Goal: Information Seeking & Learning: Learn about a topic

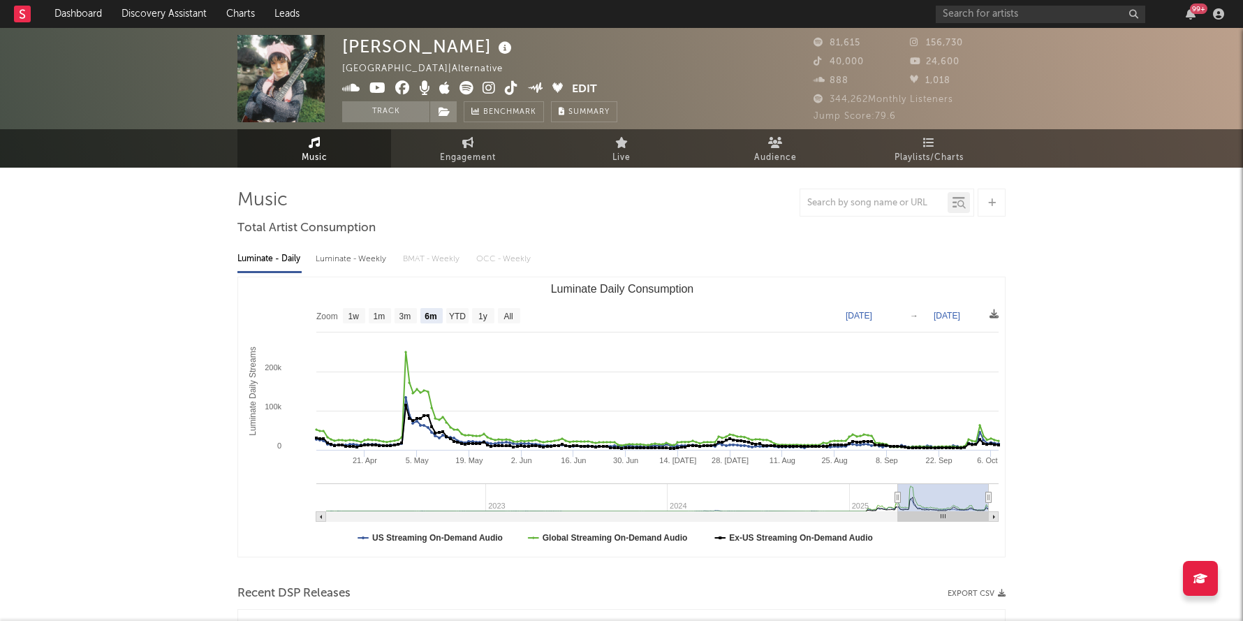
select select "6m"
click at [1001, 12] on input "text" at bounding box center [1039, 14] width 209 height 17
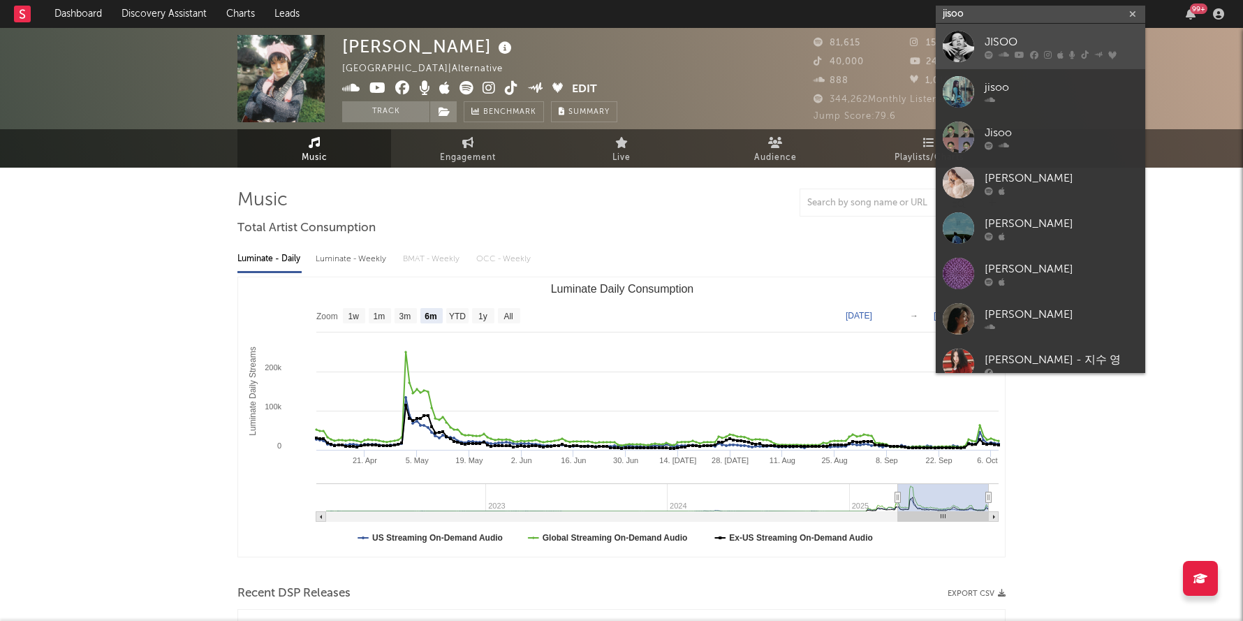
type input "jisoo"
click at [987, 38] on div "JISOO" at bounding box center [1061, 42] width 154 height 17
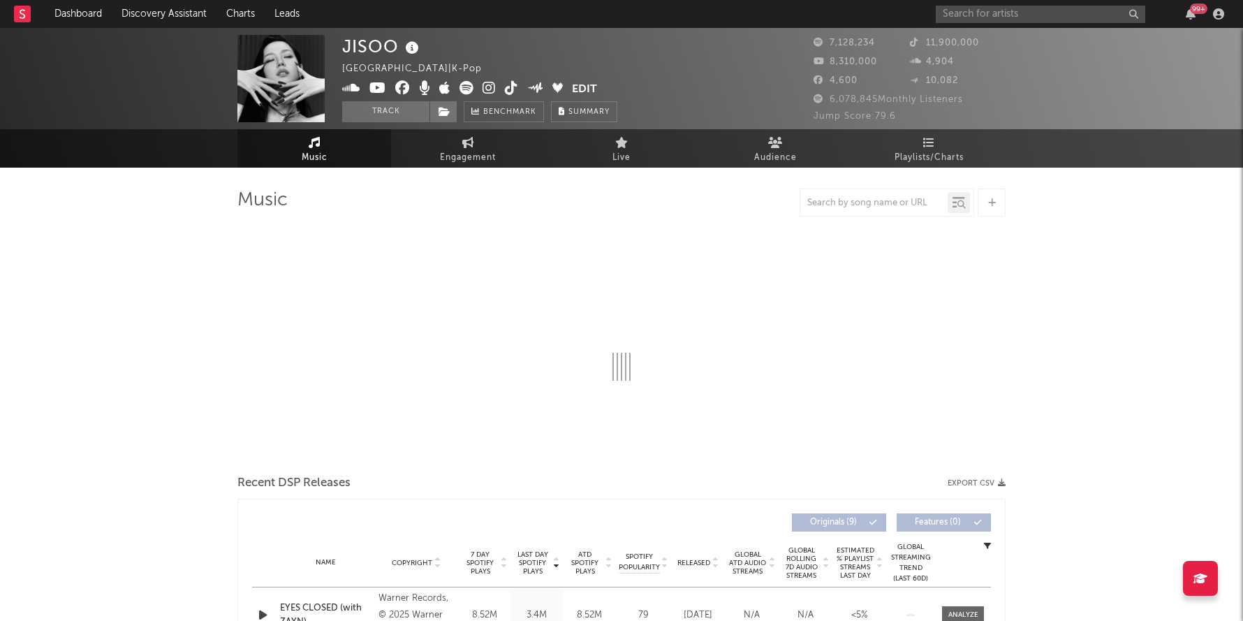
select select "6m"
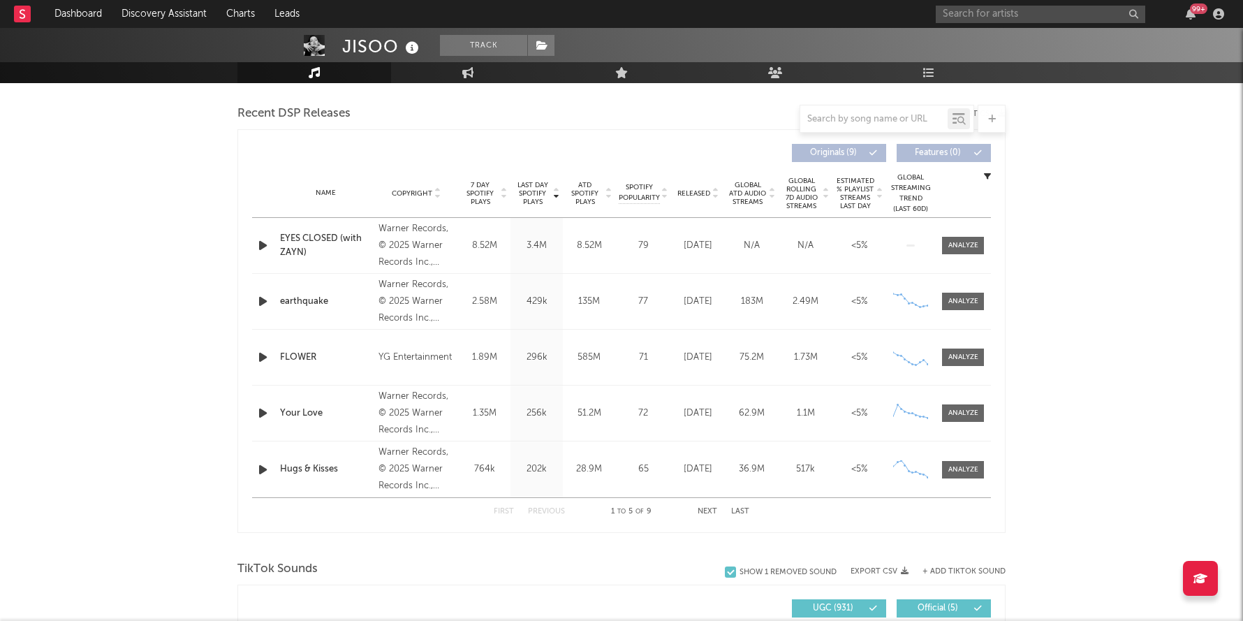
scroll to position [522, 0]
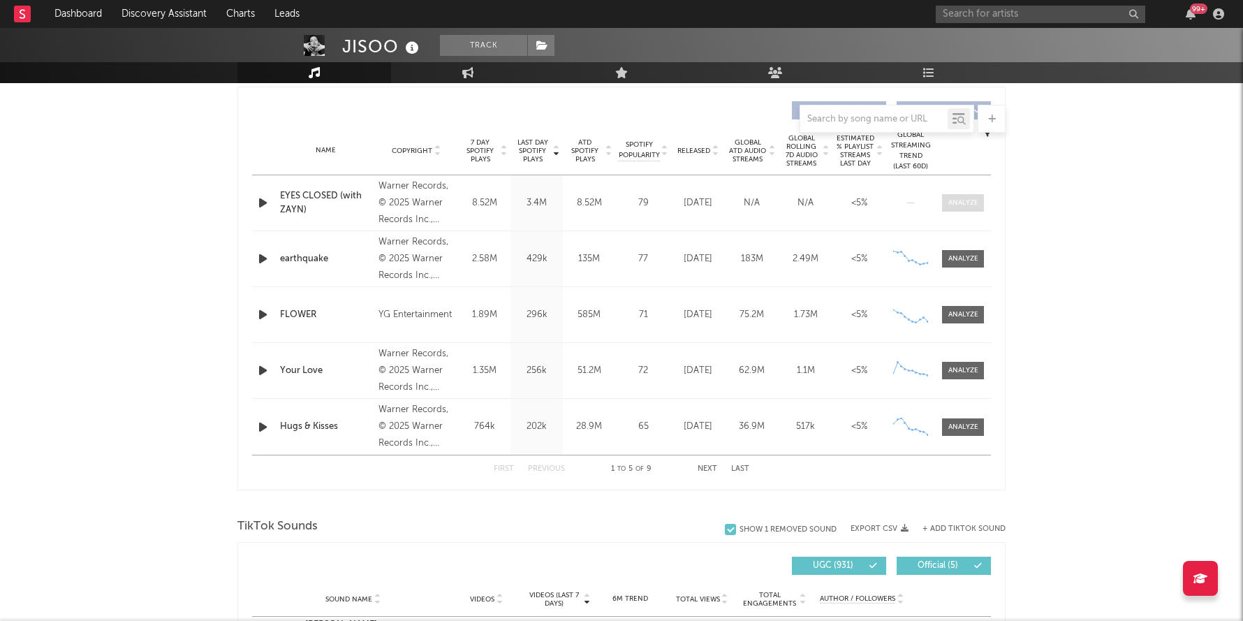
click at [963, 205] on div at bounding box center [963, 203] width 30 height 10
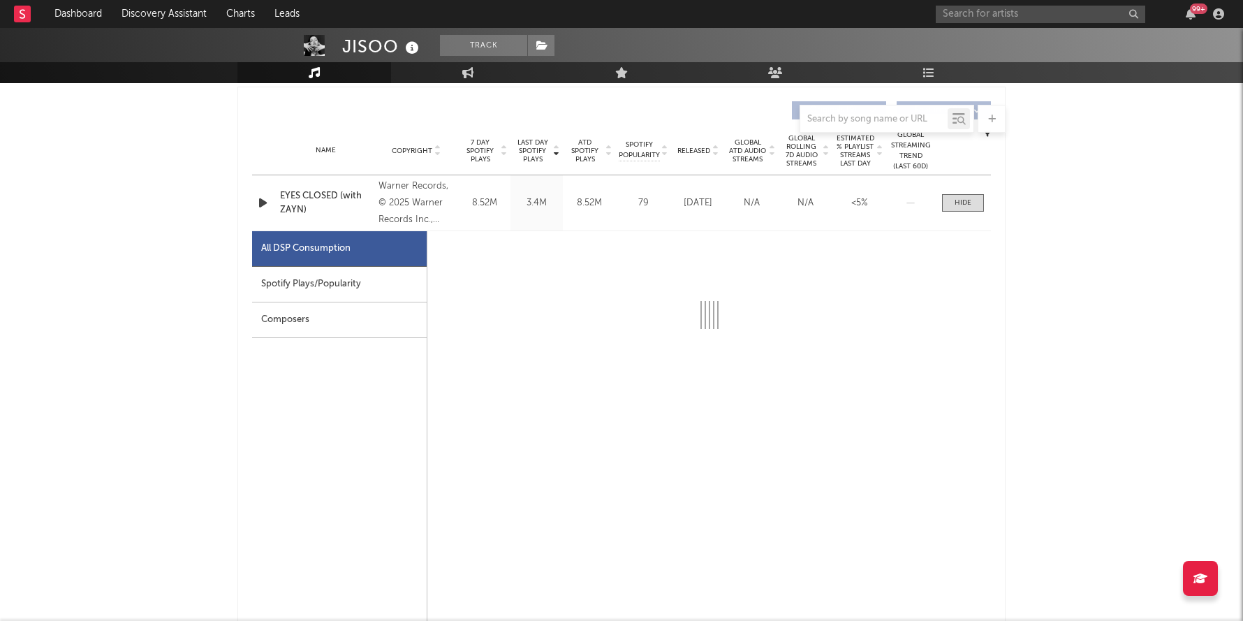
select select "1w"
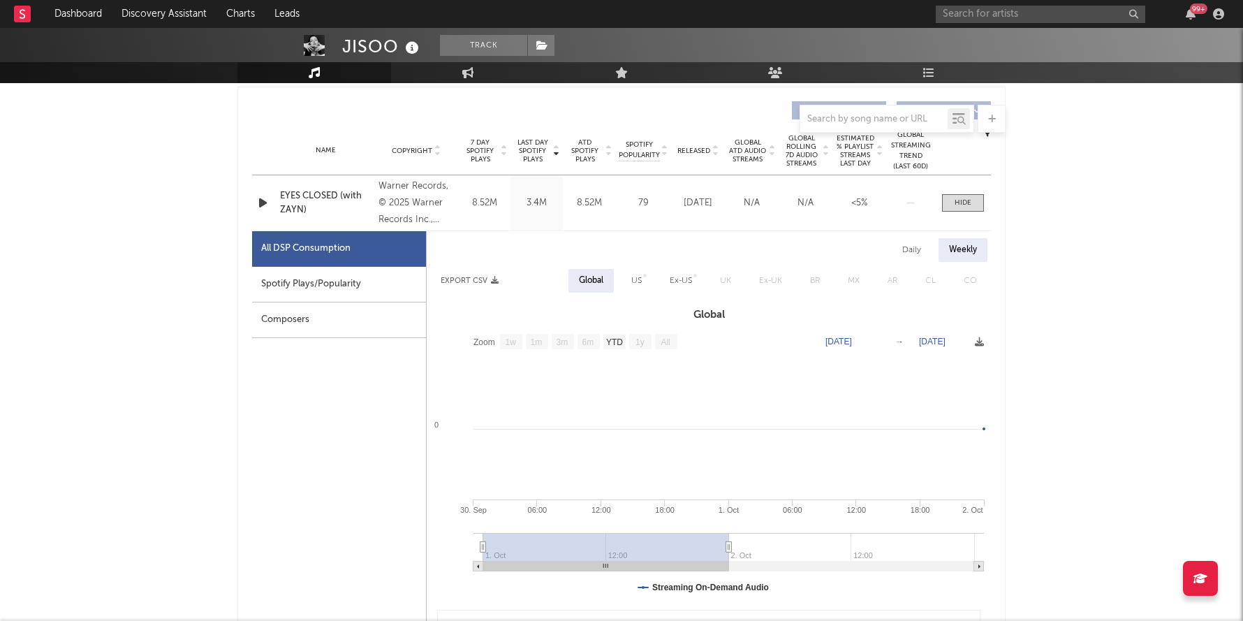
click at [361, 277] on div "Spotify Plays/Popularity" at bounding box center [339, 285] width 174 height 36
select select "1w"
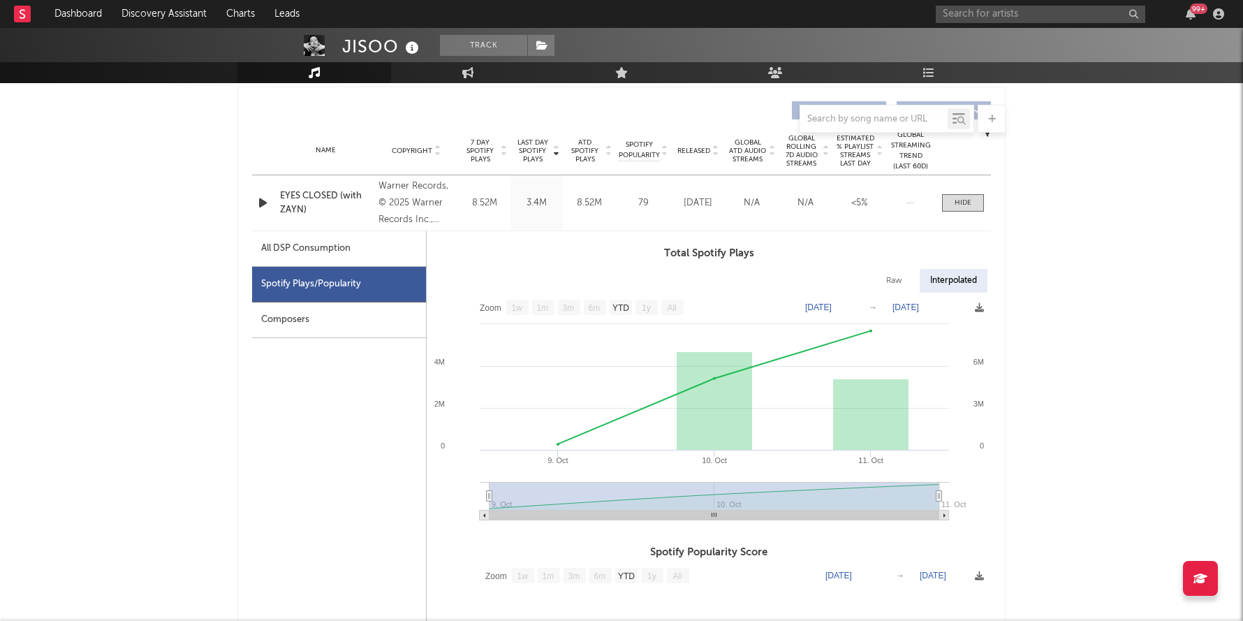
click at [332, 236] on div "All DSP Consumption" at bounding box center [339, 249] width 174 height 36
select select "1w"
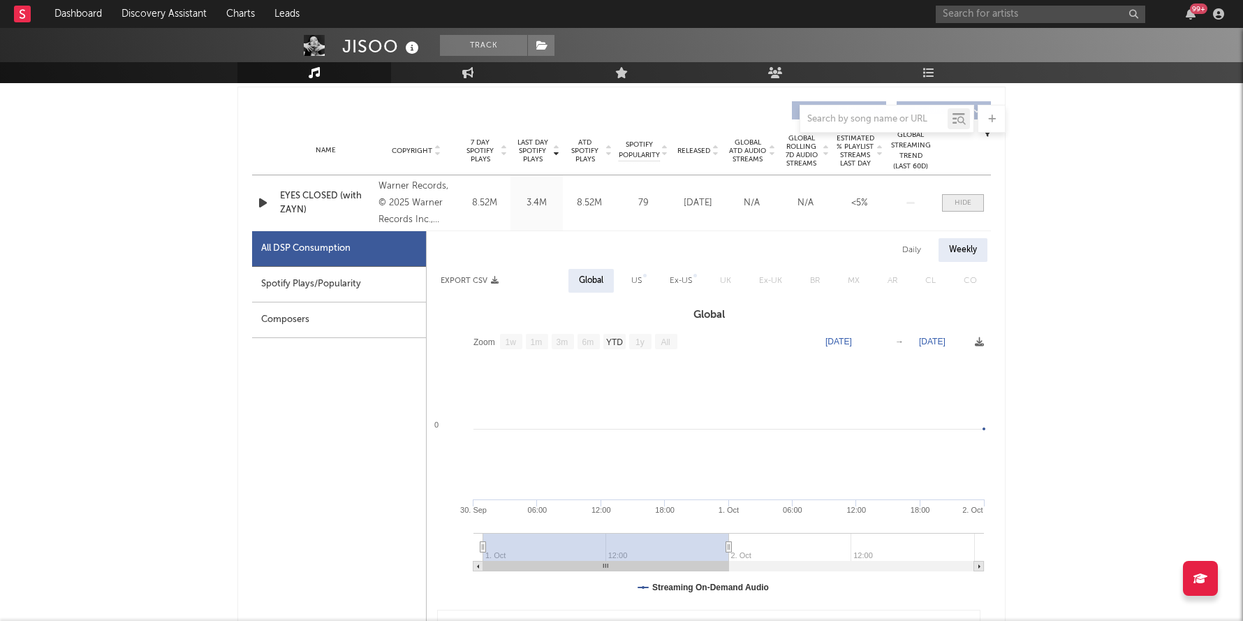
click at [959, 205] on div at bounding box center [962, 203] width 17 height 10
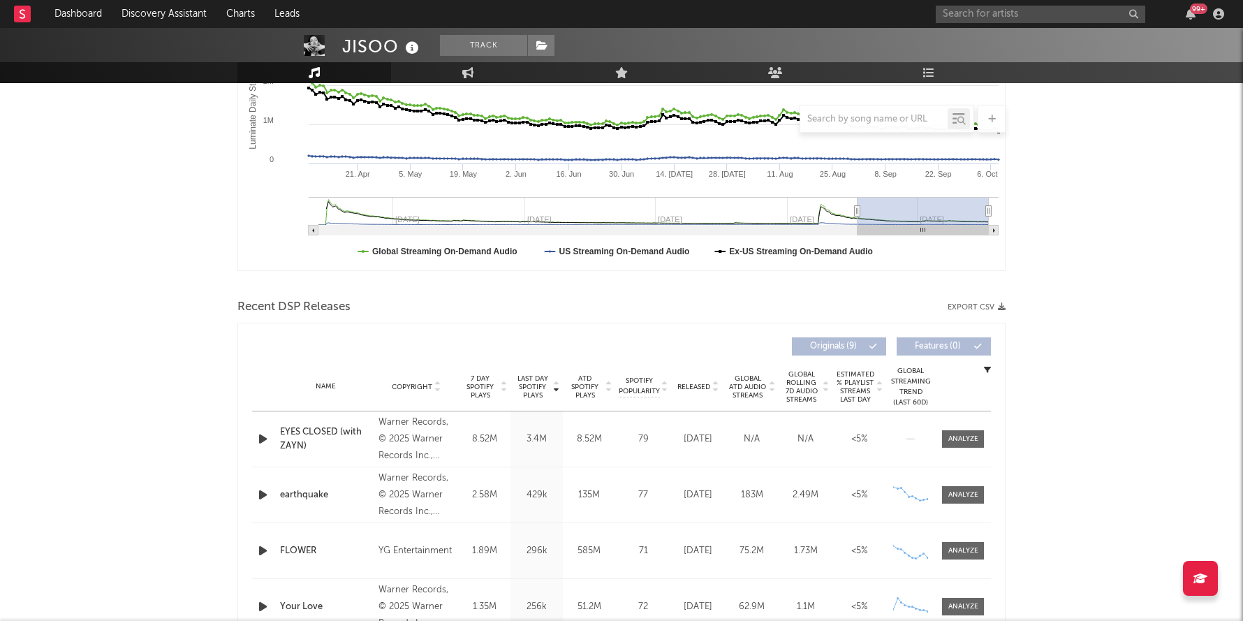
scroll to position [0, 0]
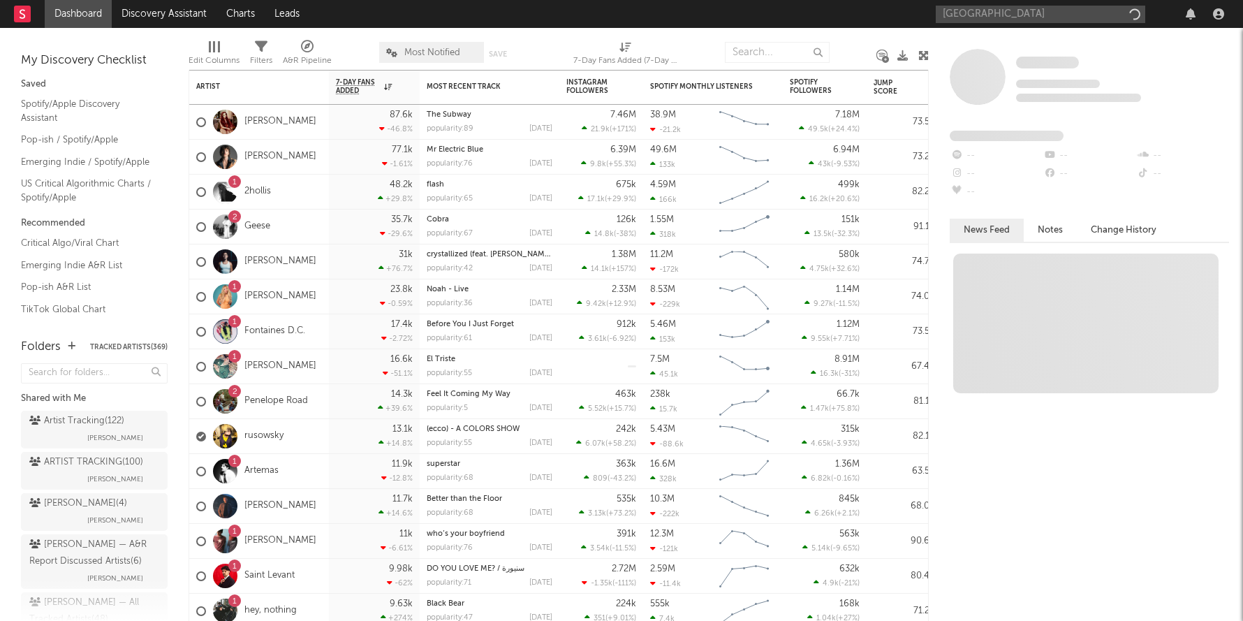
click at [984, 13] on input "[GEOGRAPHIC_DATA]" at bounding box center [1039, 14] width 209 height 17
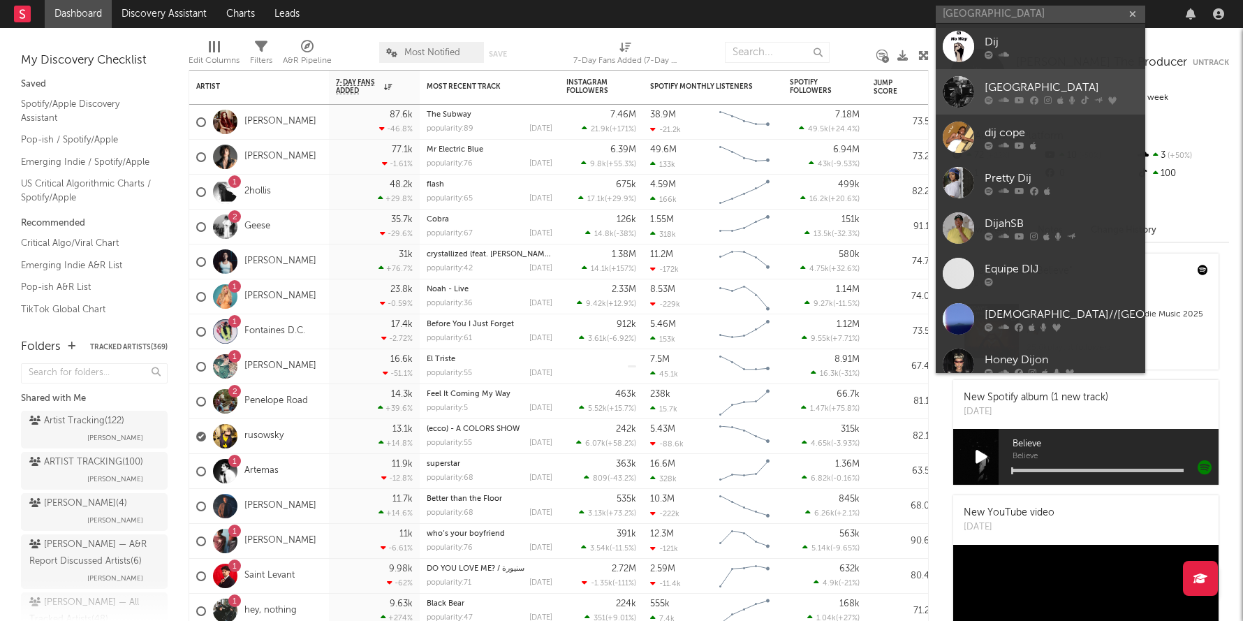
type input "[GEOGRAPHIC_DATA]"
click at [1029, 83] on div "[GEOGRAPHIC_DATA]" at bounding box center [1061, 87] width 154 height 17
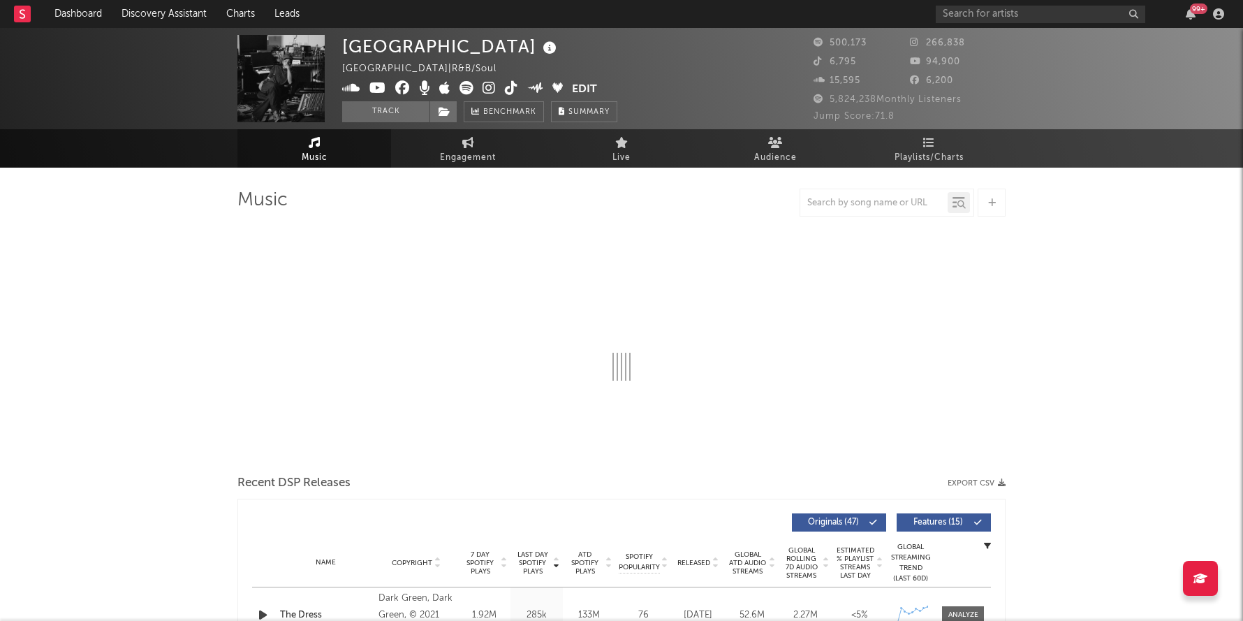
select select "6m"
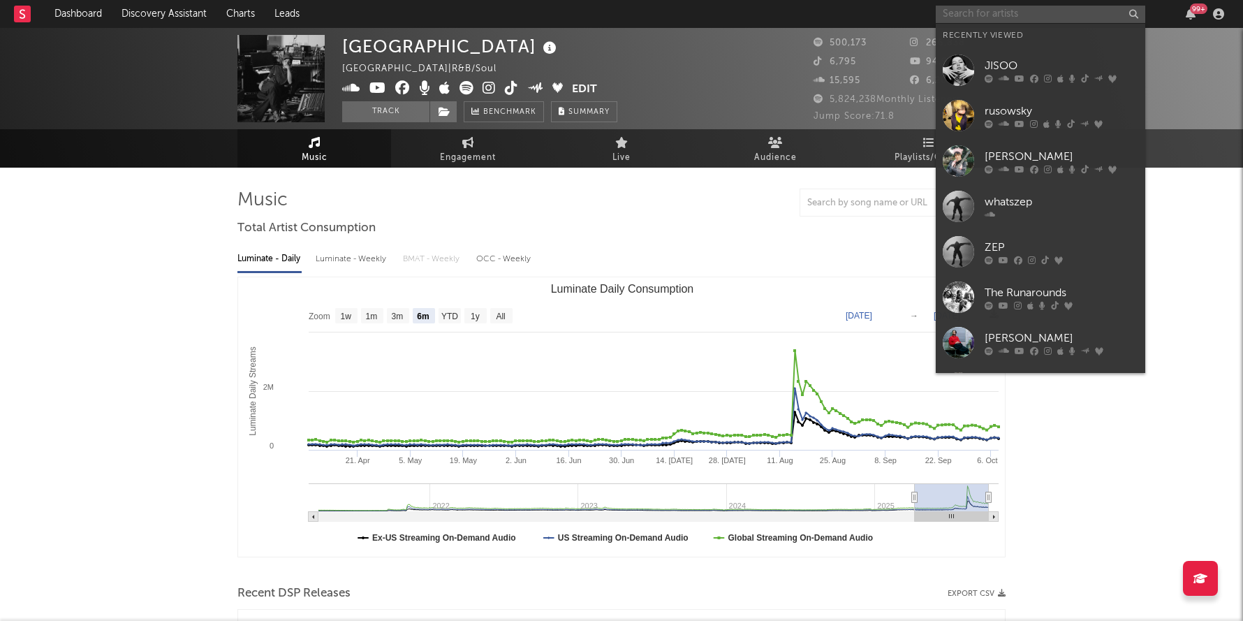
click at [972, 8] on input "text" at bounding box center [1039, 14] width 209 height 17
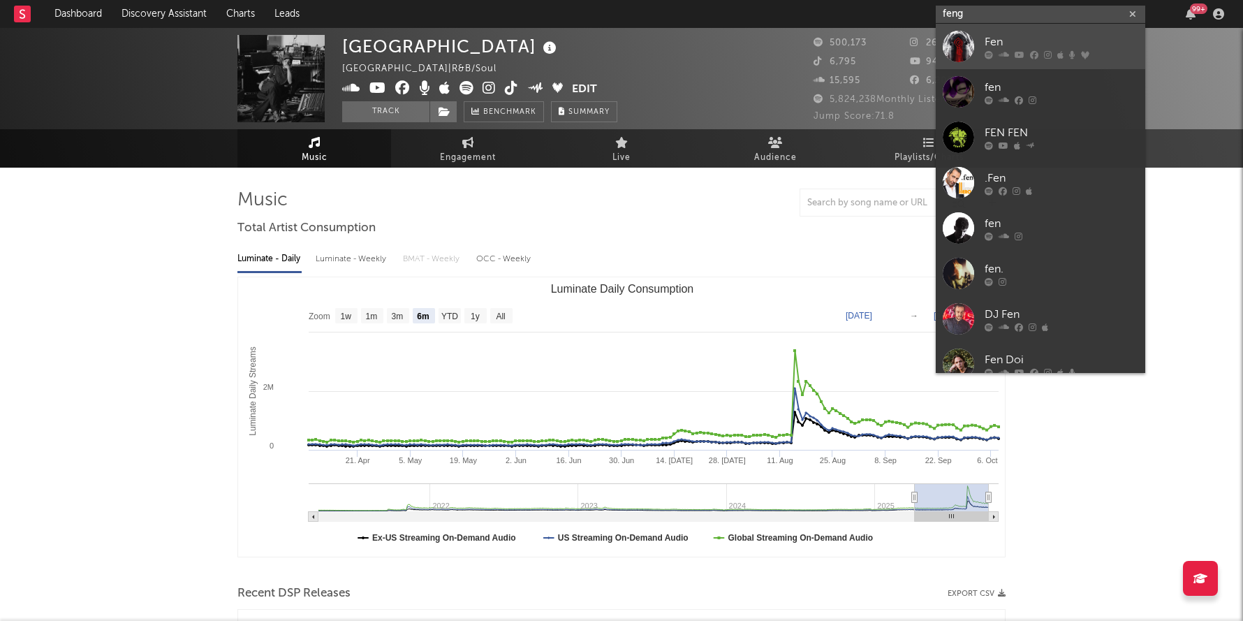
type input "feng"
click at [1045, 36] on div "Fen" at bounding box center [1061, 42] width 154 height 17
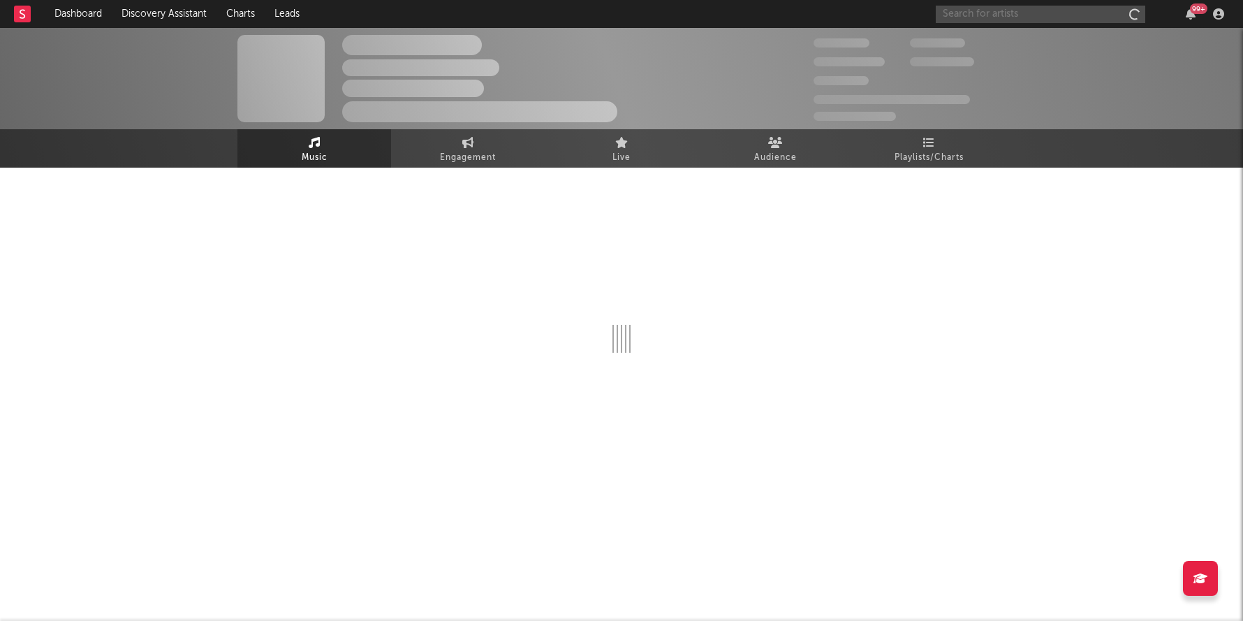
click at [991, 8] on input "text" at bounding box center [1039, 14] width 209 height 17
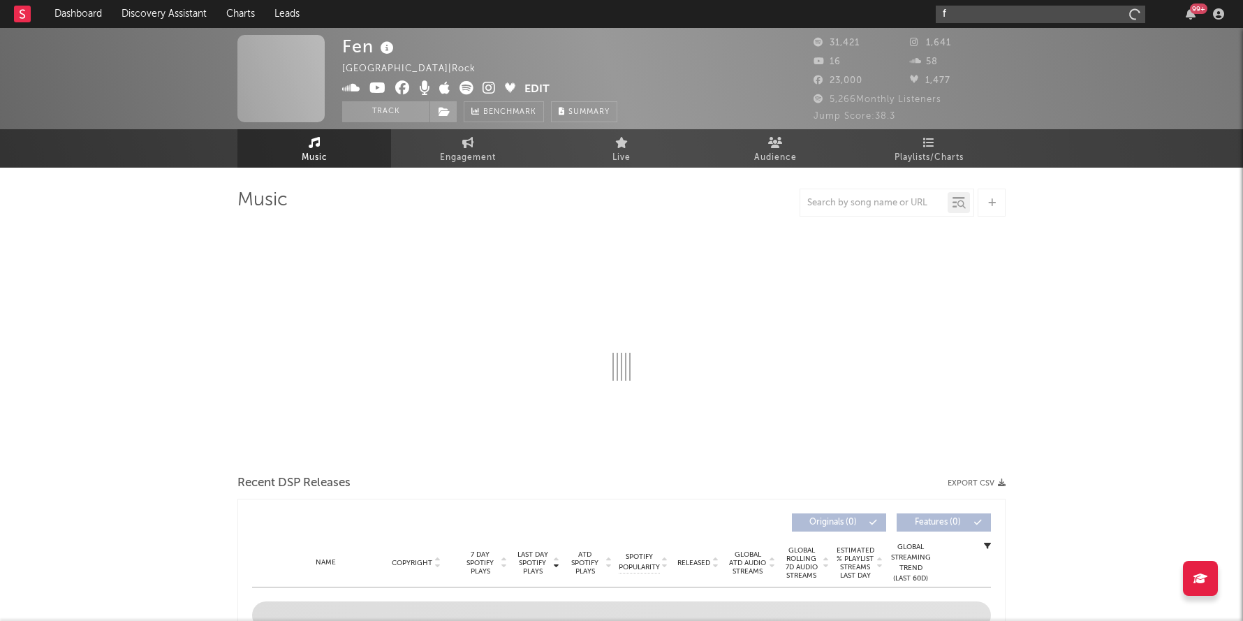
type input "fe"
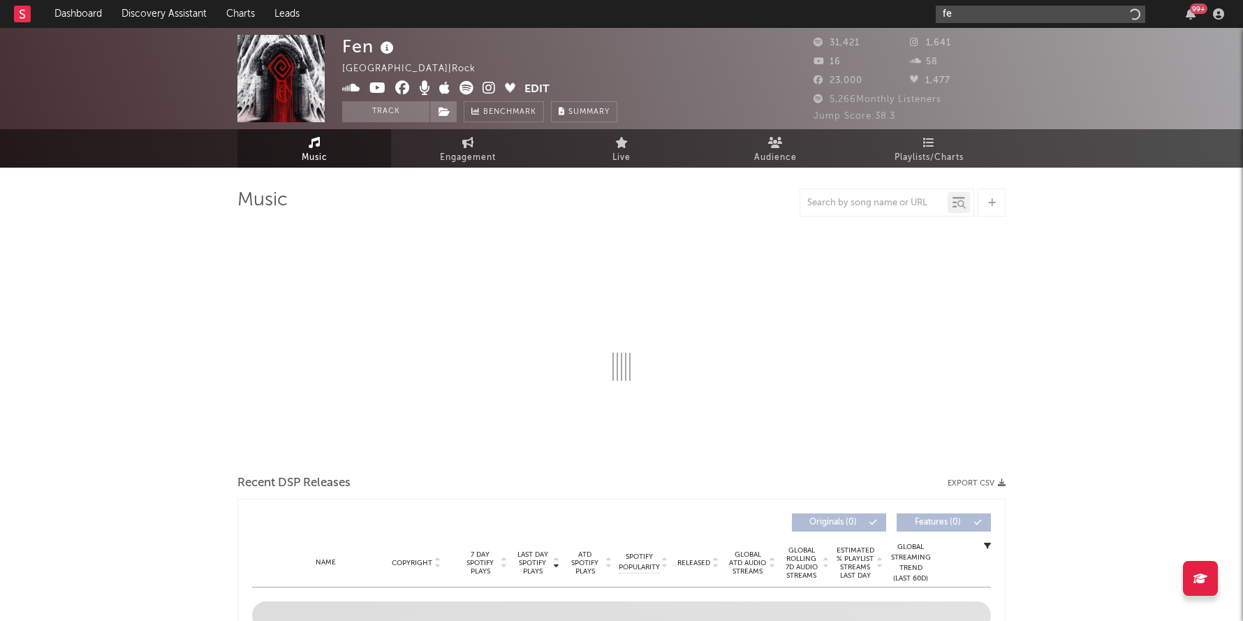
select select "1w"
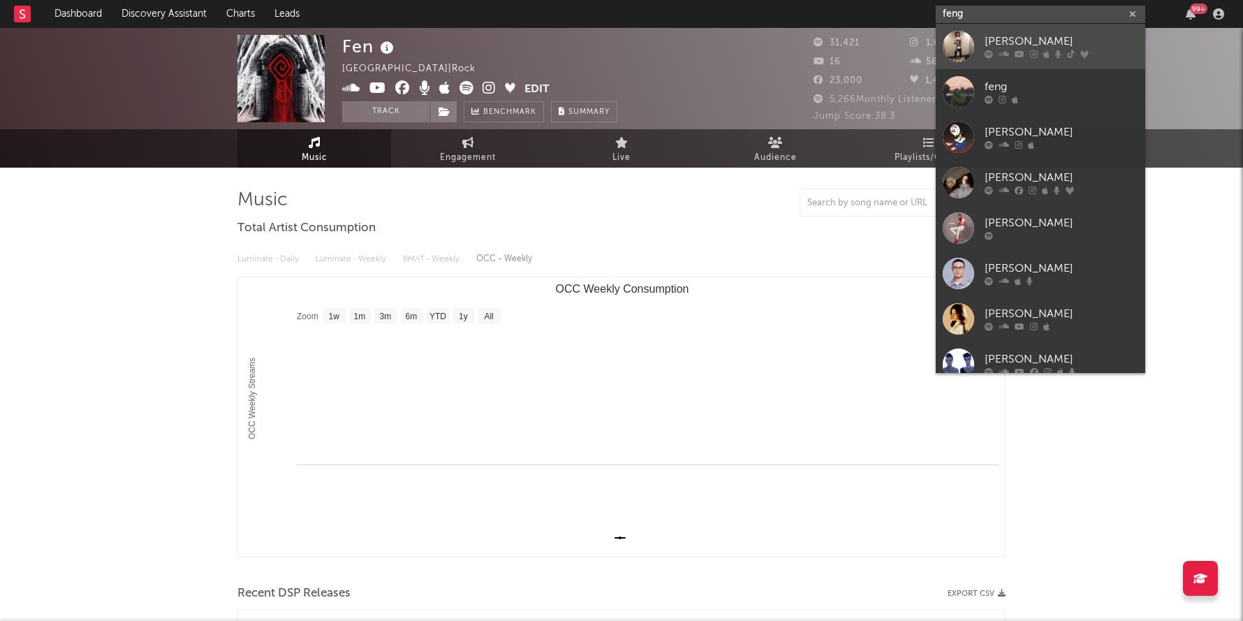
type input "feng"
click at [1035, 39] on div "[PERSON_NAME]" at bounding box center [1061, 42] width 154 height 17
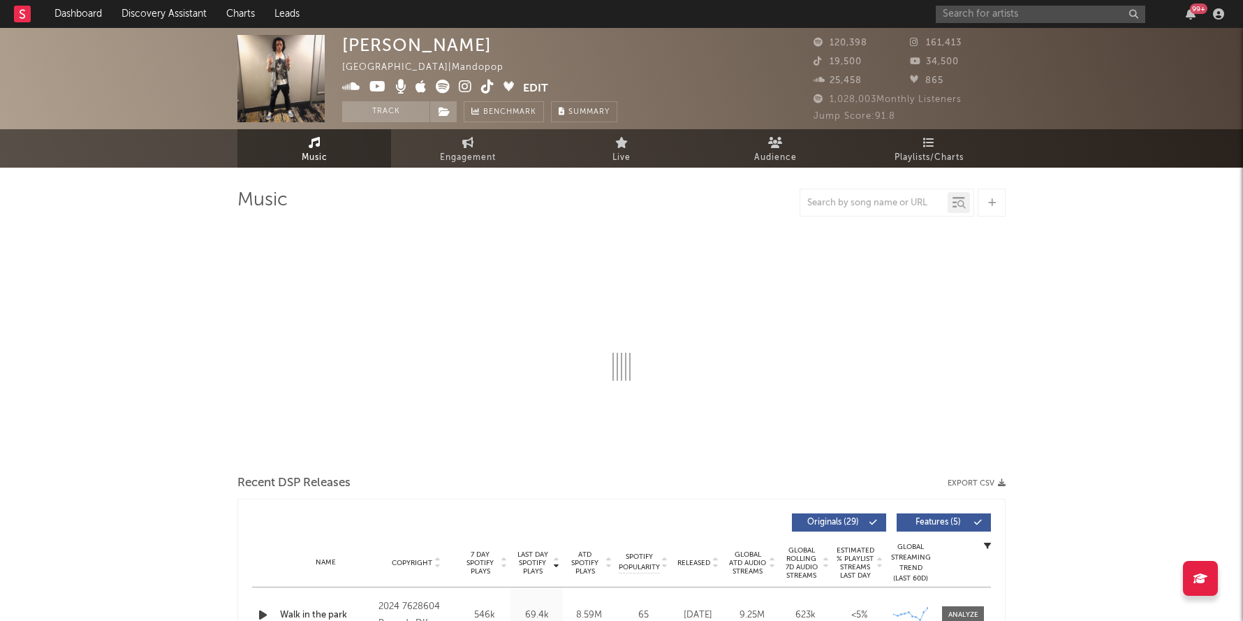
select select "6m"
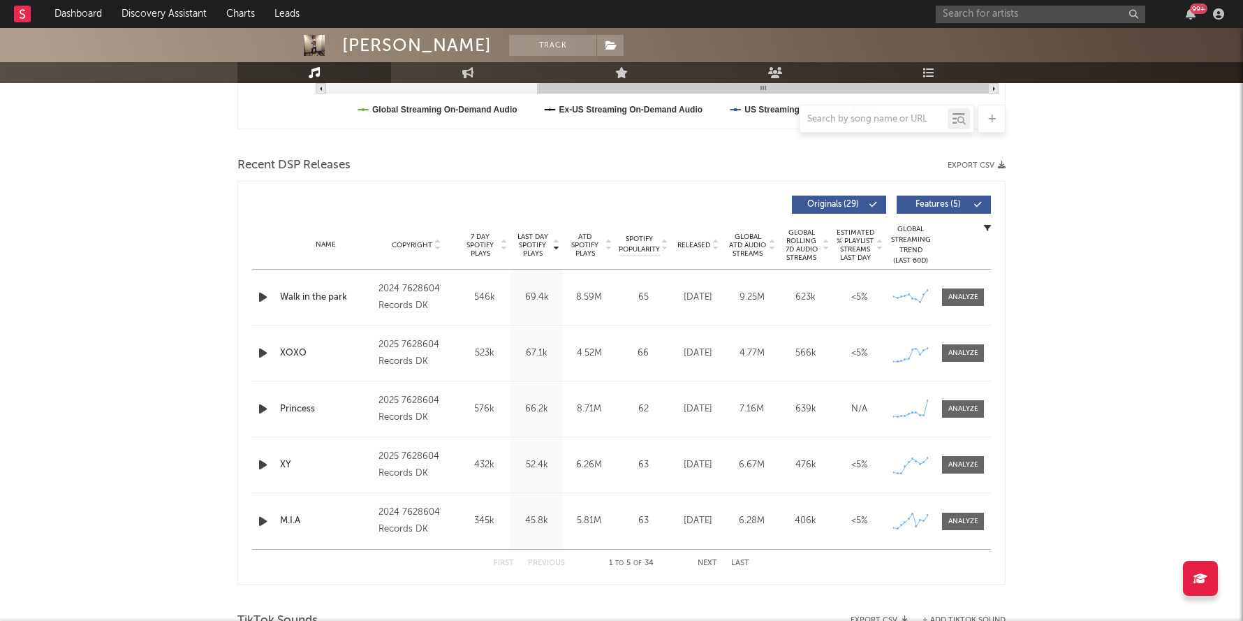
scroll to position [447, 0]
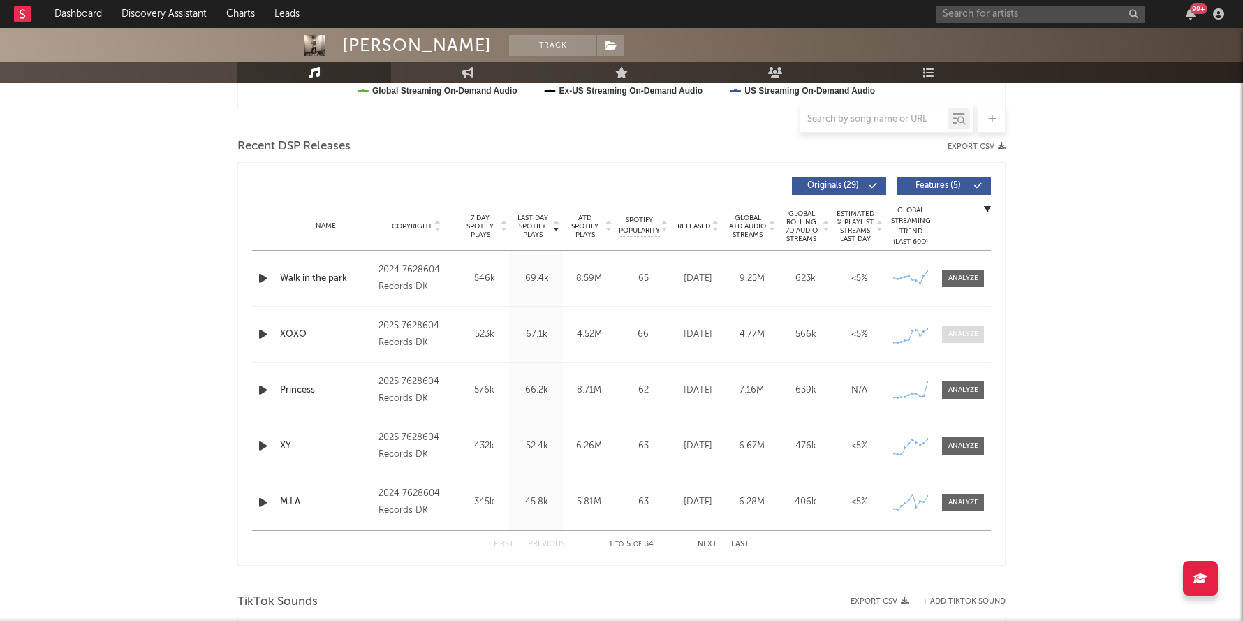
click at [975, 330] on div at bounding box center [963, 334] width 30 height 10
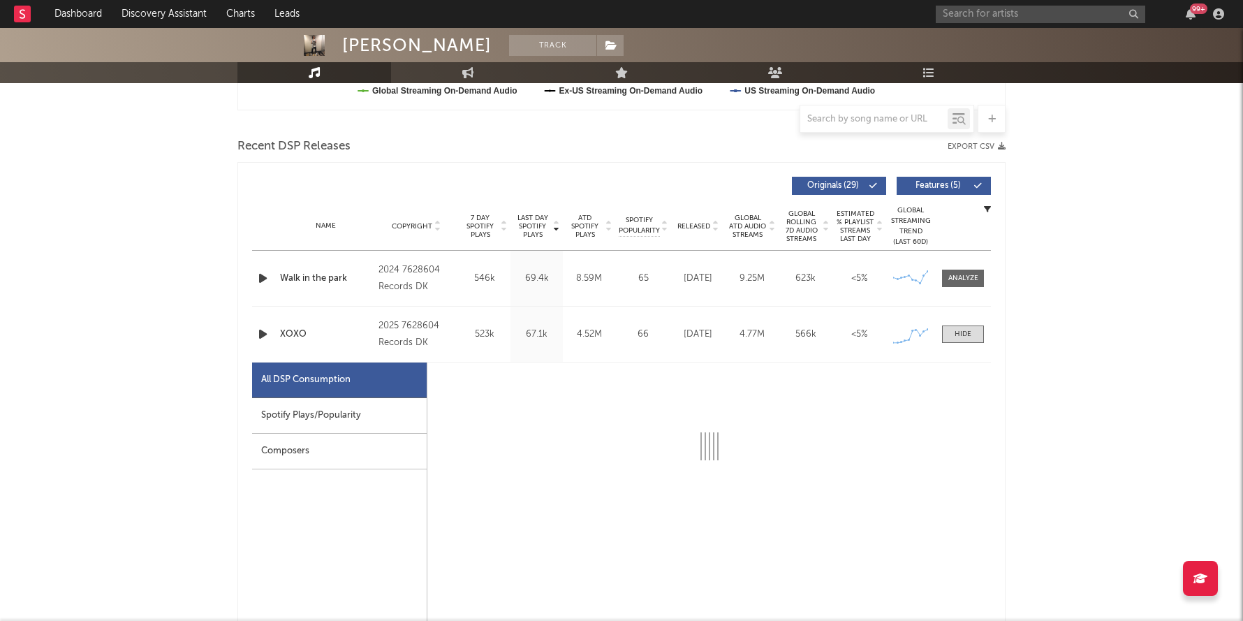
select select "1w"
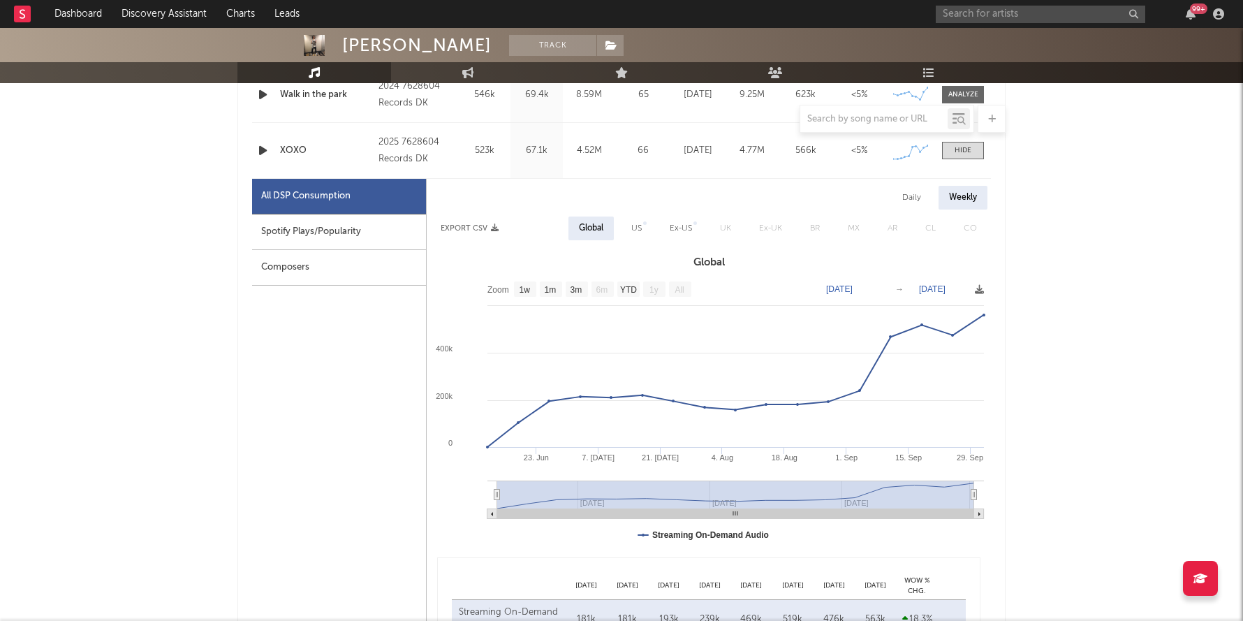
scroll to position [642, 0]
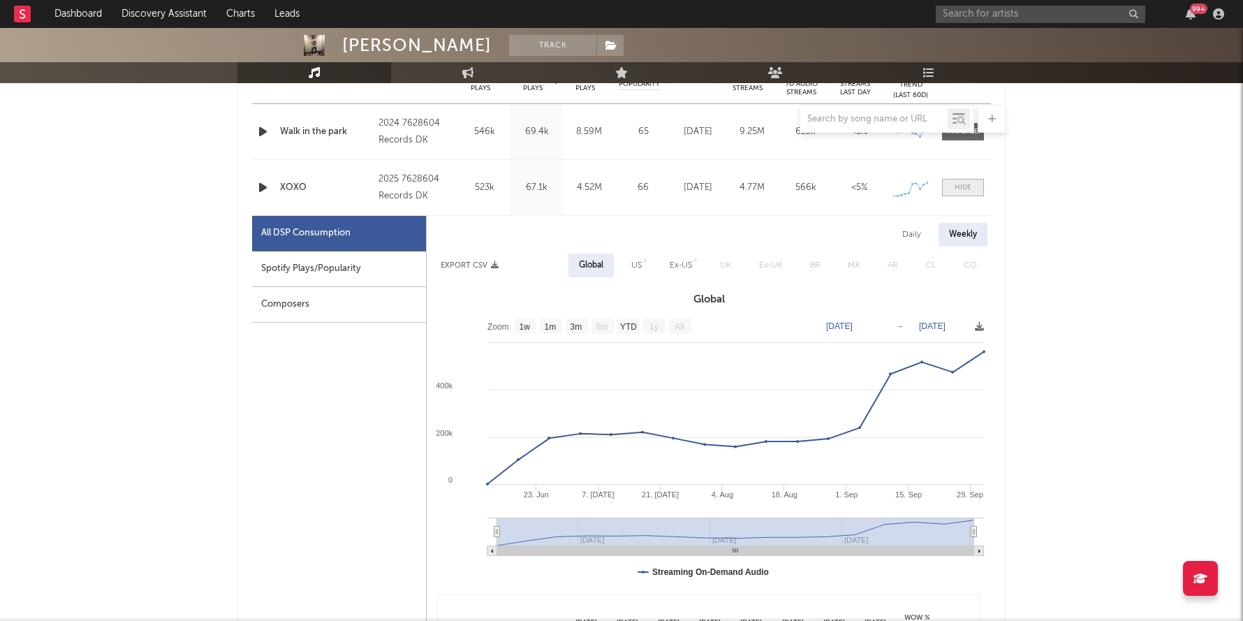
click at [962, 187] on div at bounding box center [962, 187] width 17 height 10
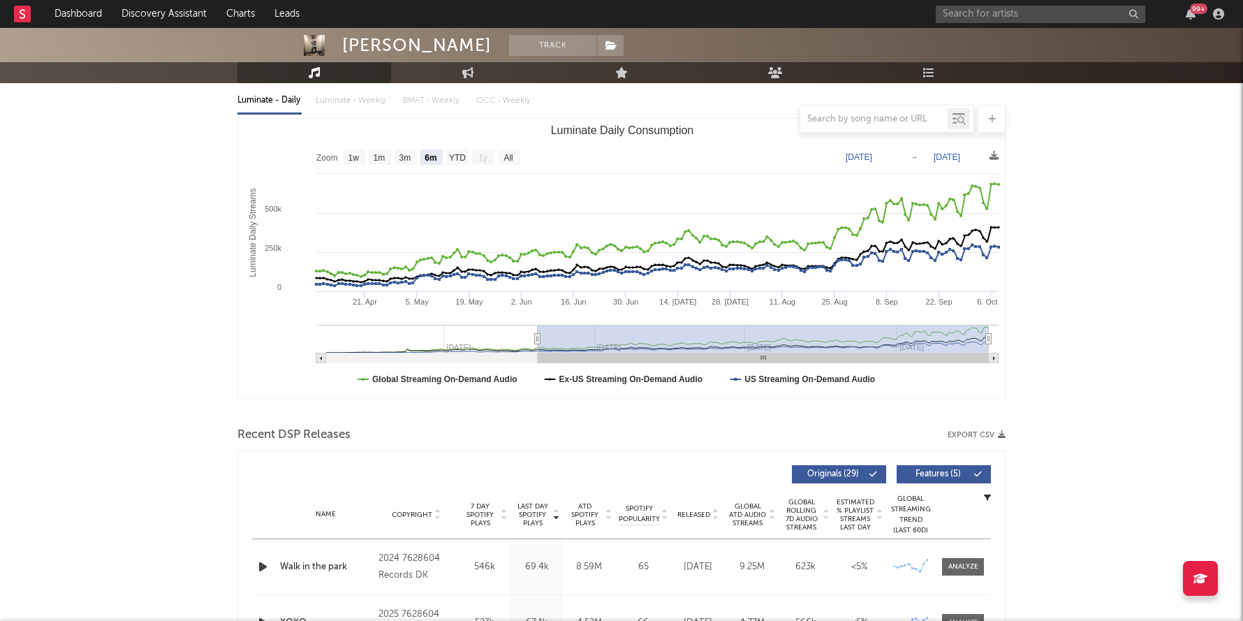
scroll to position [0, 0]
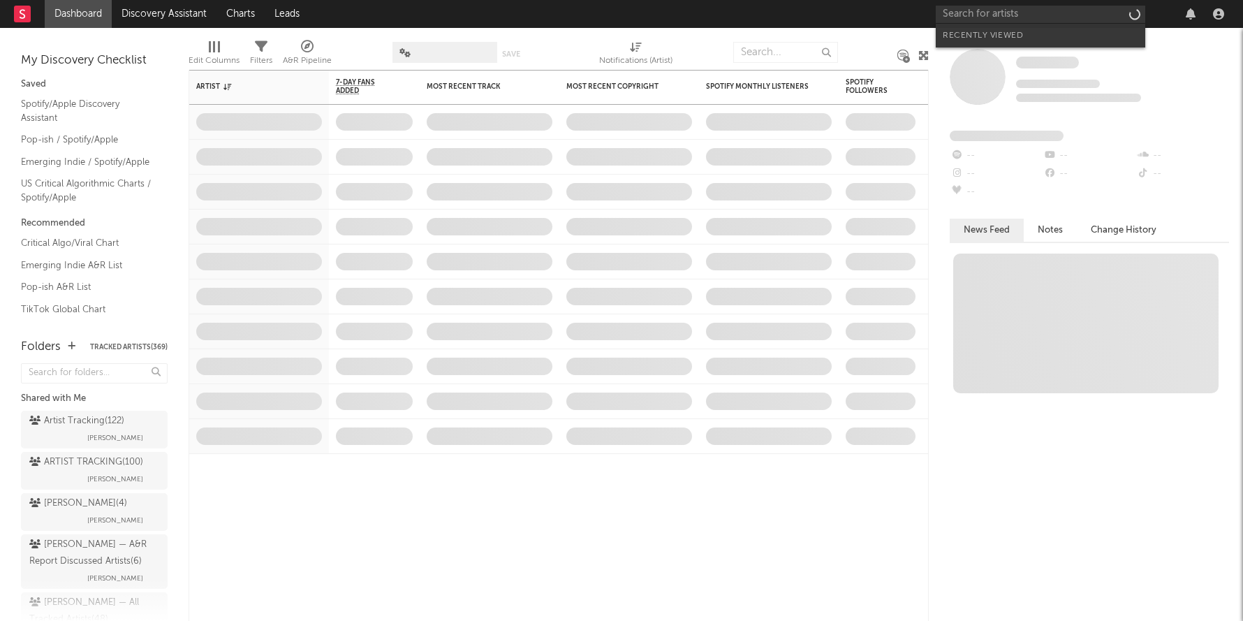
type input "g"
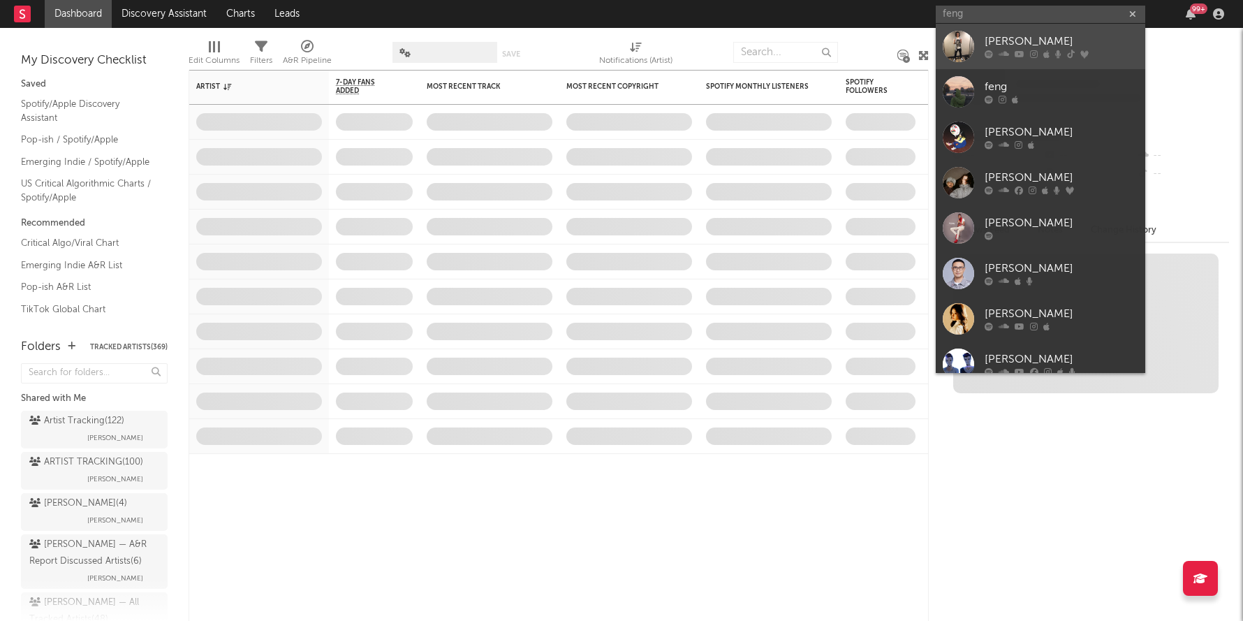
type input "feng"
click at [1001, 36] on div "[PERSON_NAME]" at bounding box center [1061, 42] width 154 height 17
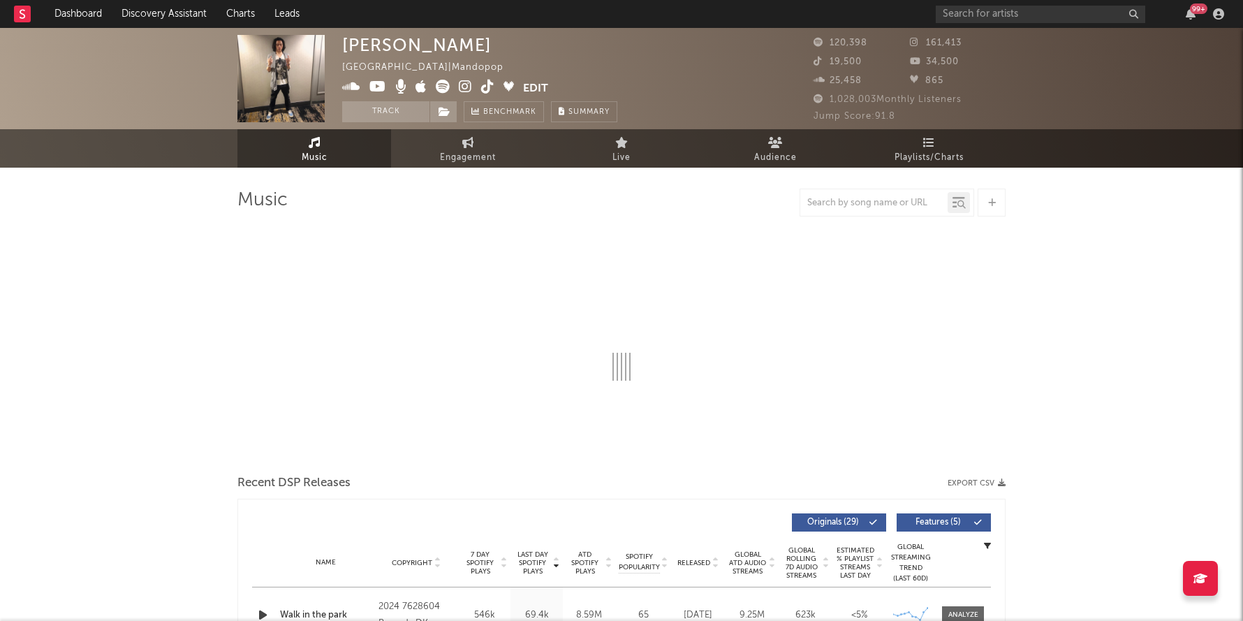
select select "6m"
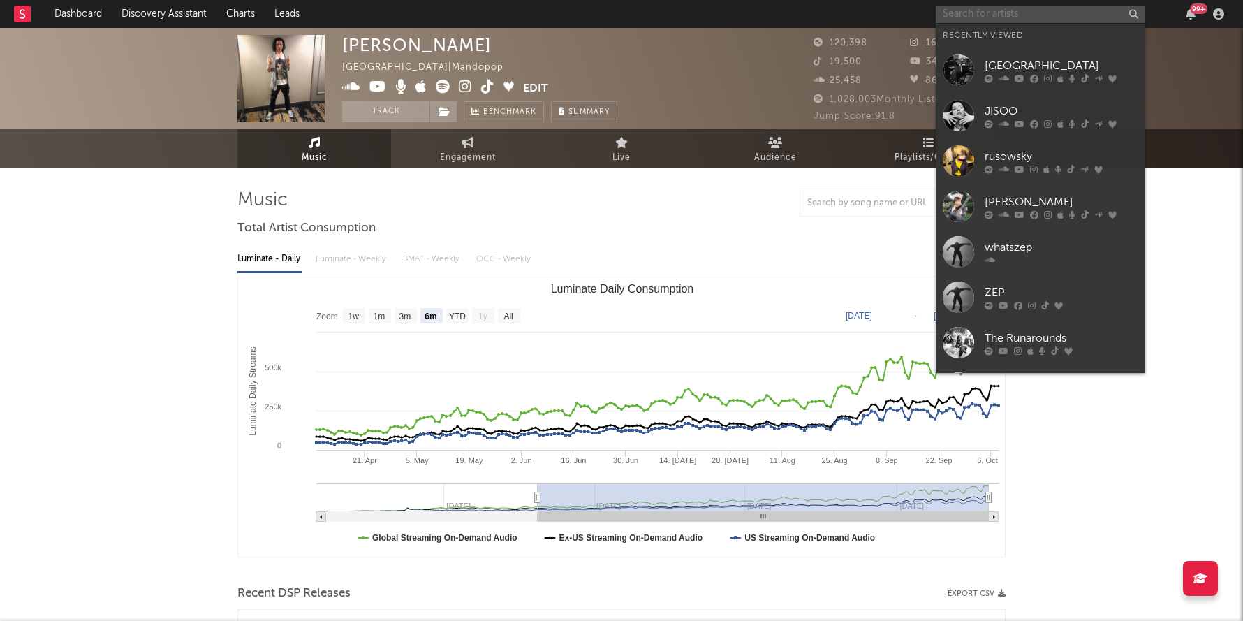
click at [993, 16] on input "text" at bounding box center [1039, 14] width 209 height 17
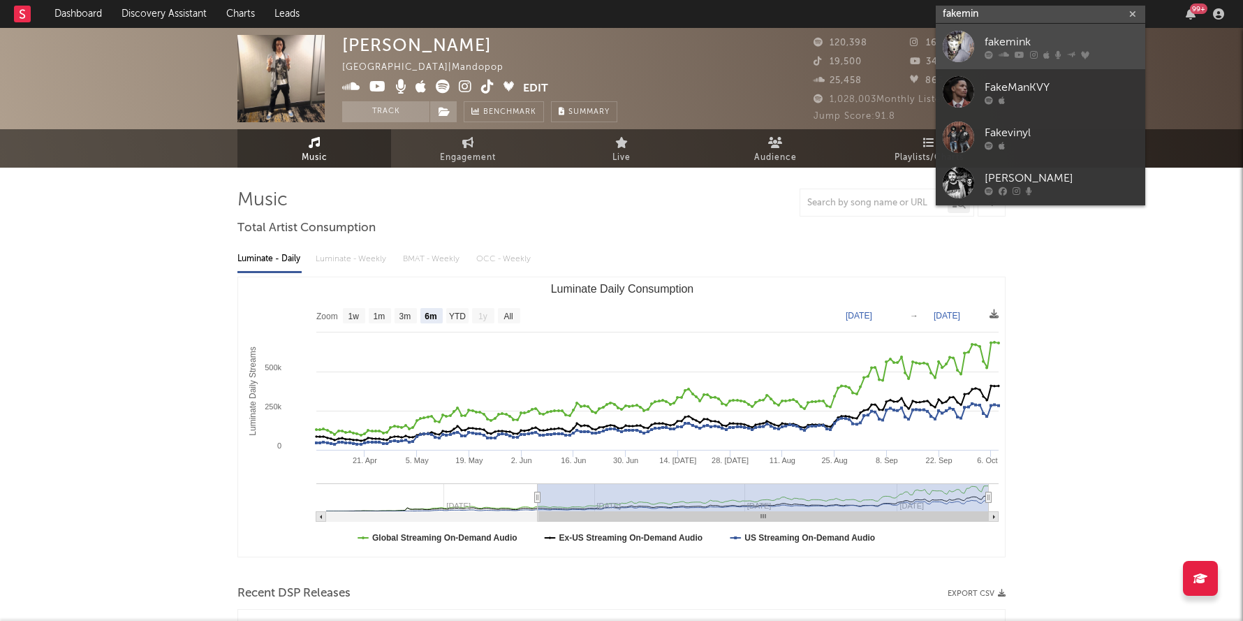
type input "fakemin"
click at [1045, 36] on div "fakemink" at bounding box center [1061, 42] width 154 height 17
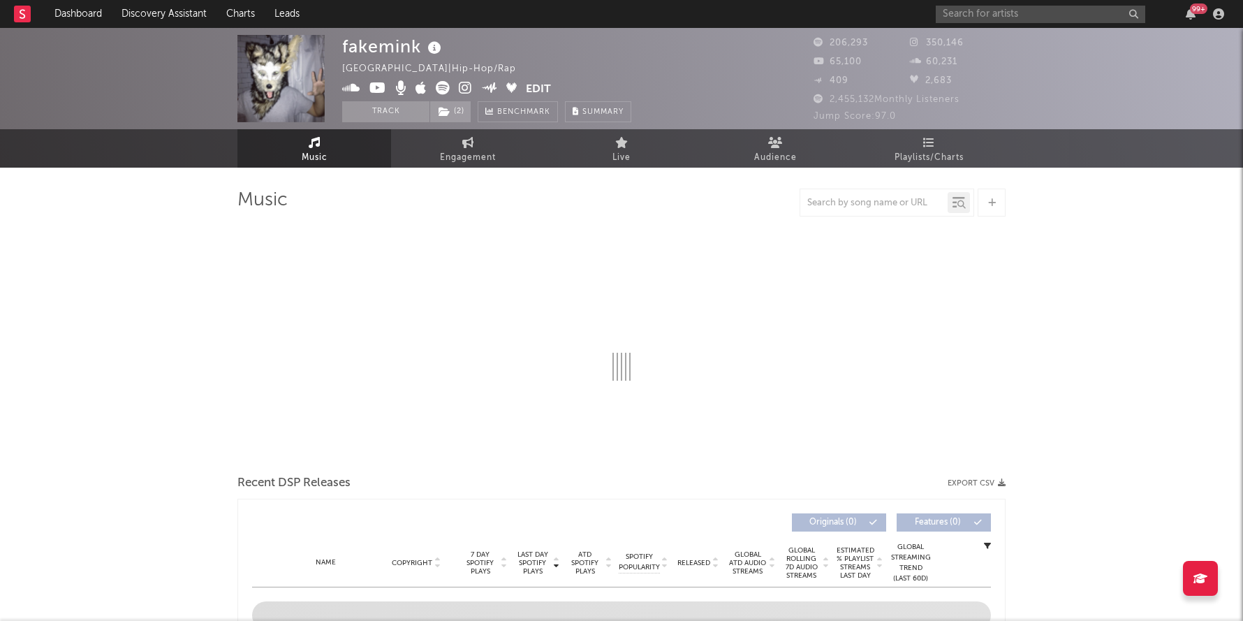
select select "6m"
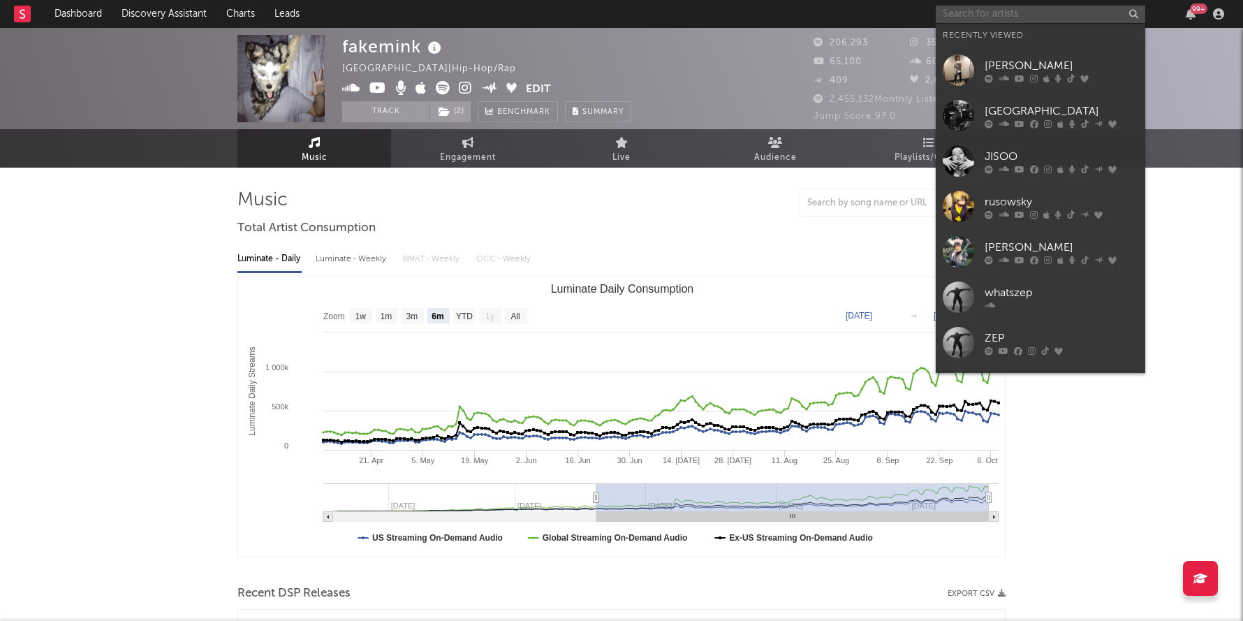
click at [965, 12] on input "text" at bounding box center [1039, 14] width 209 height 17
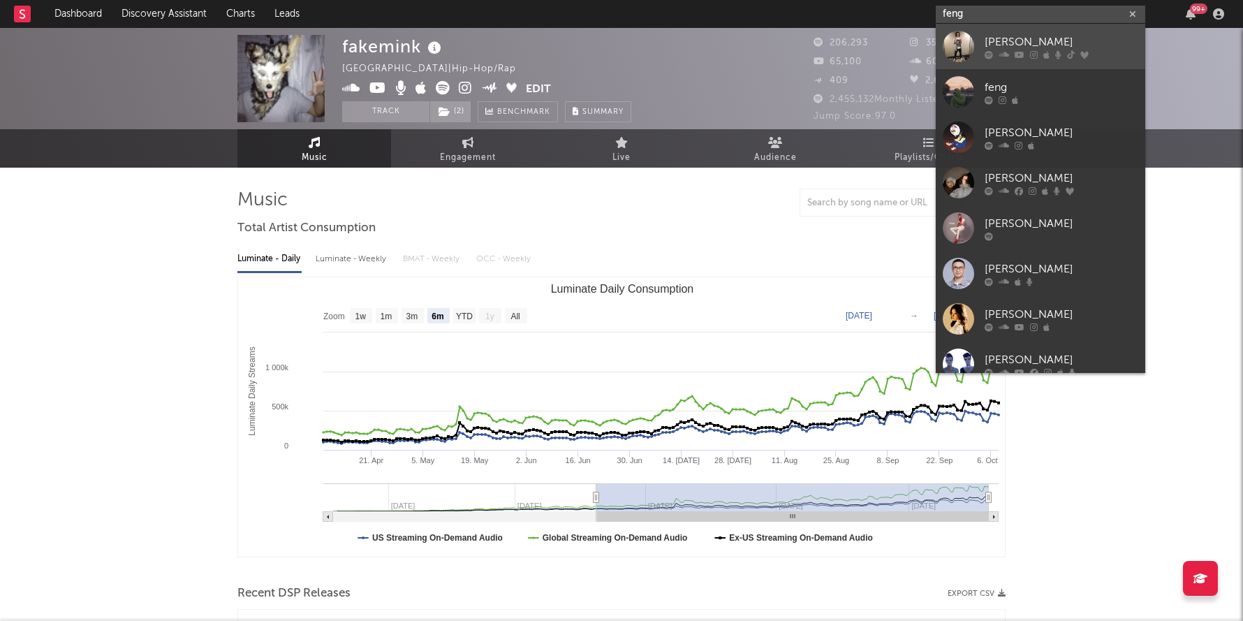
type input "feng"
click at [1016, 33] on link "[PERSON_NAME]" at bounding box center [1039, 46] width 209 height 45
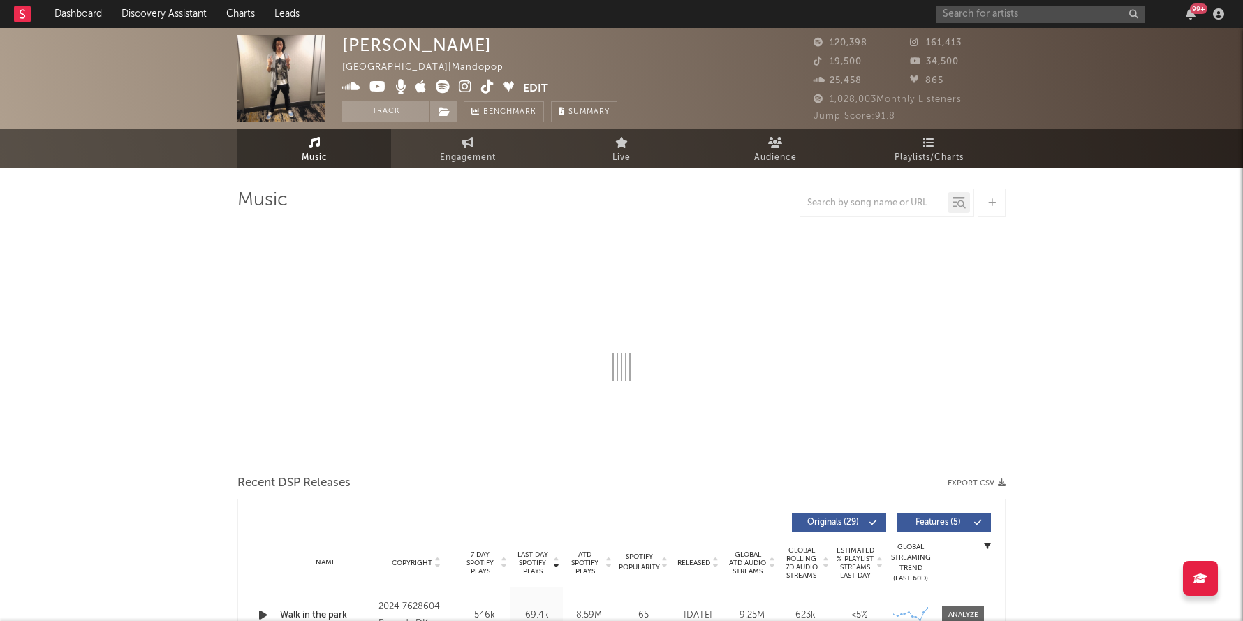
select select "6m"
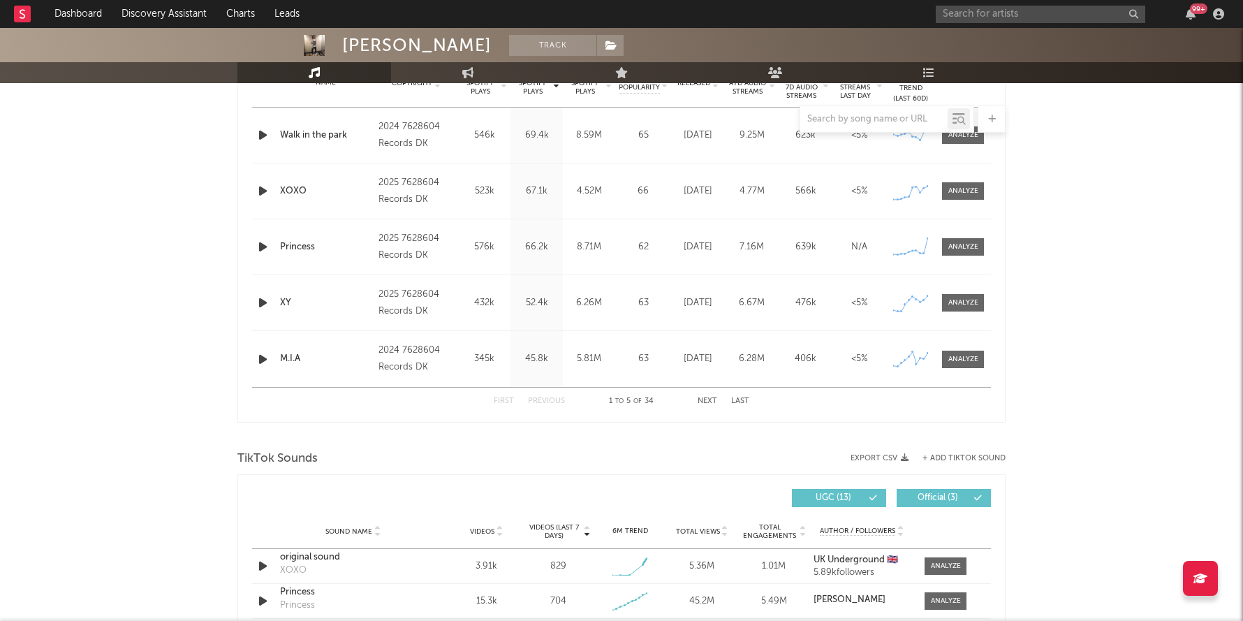
scroll to position [587, 0]
